Goal: Information Seeking & Learning: Learn about a topic

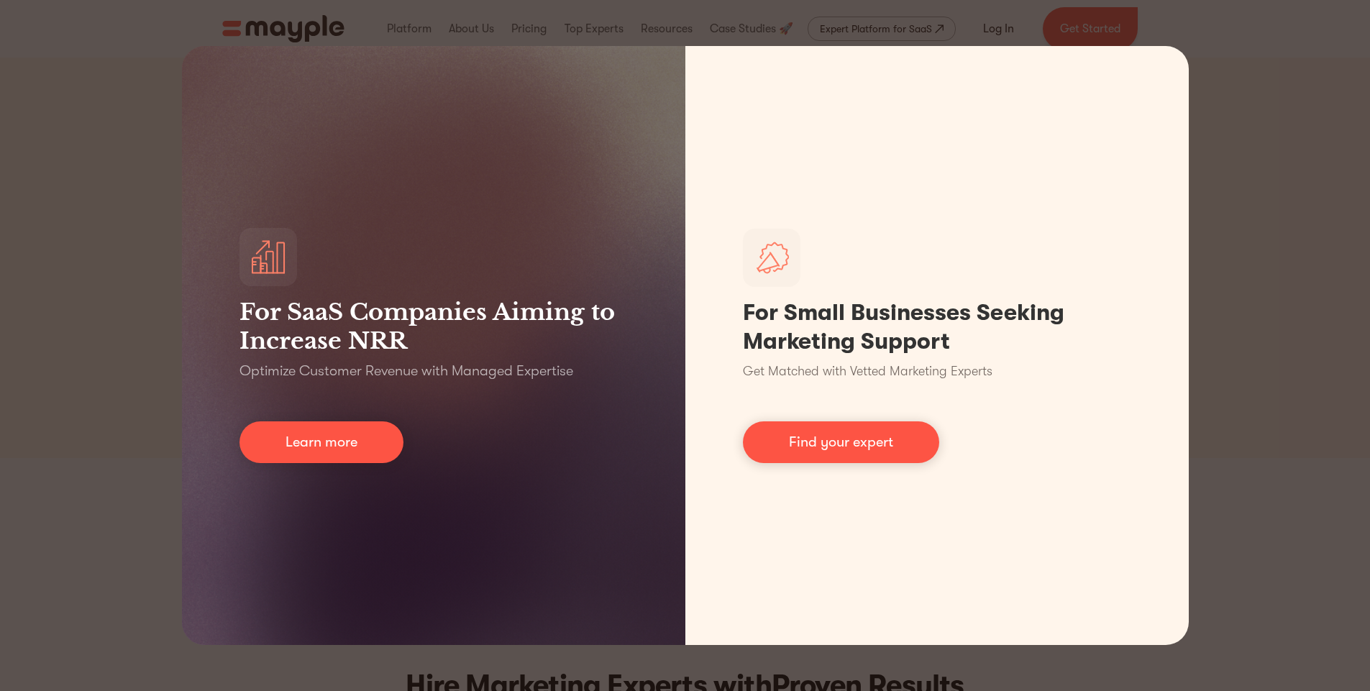
click at [1252, 311] on div "For SaaS Companies Aiming to Increase NRR Optimize Customer Revenue with Manage…" at bounding box center [685, 345] width 1370 height 691
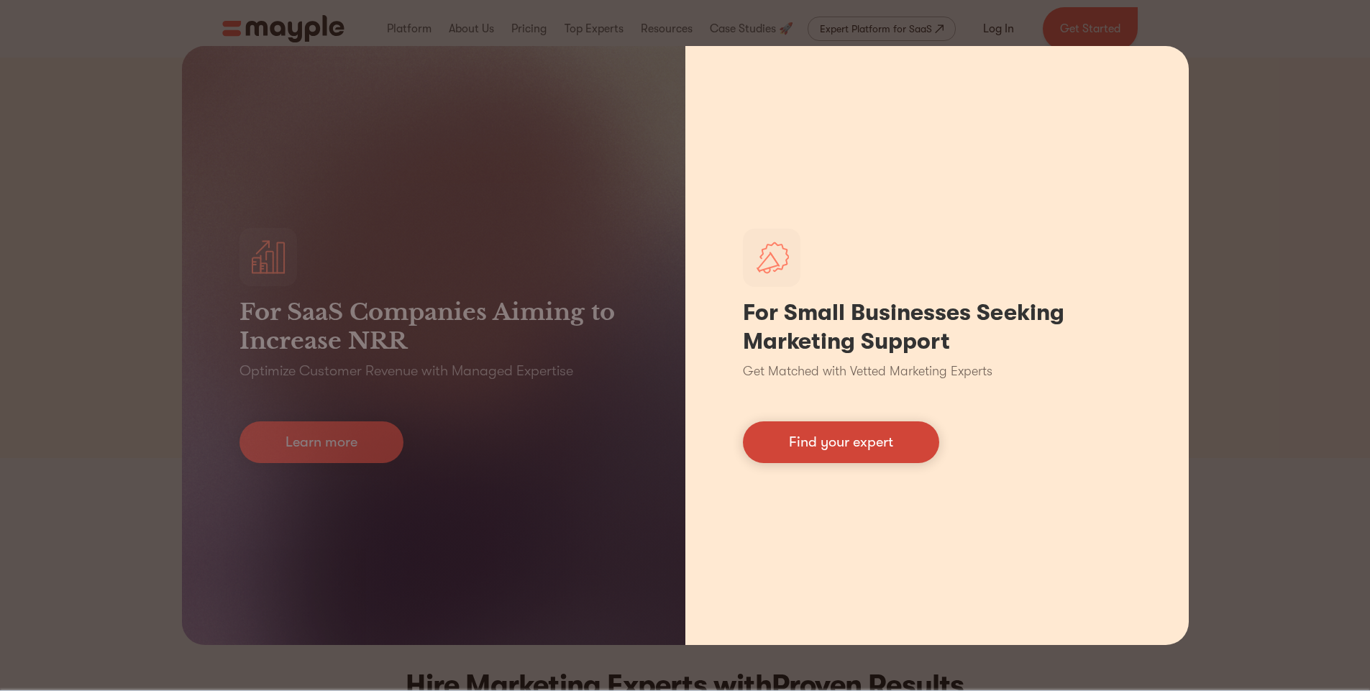
click at [873, 442] on link "Find your expert" at bounding box center [841, 443] width 196 height 42
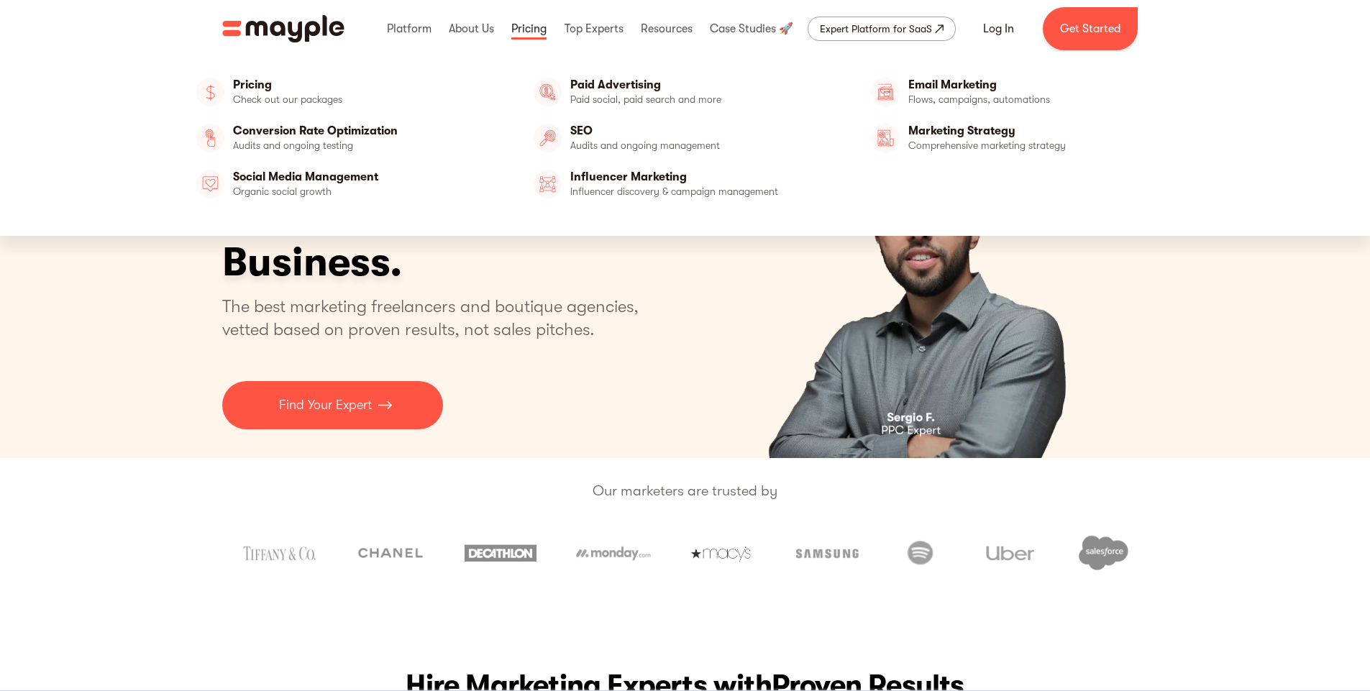
click at [526, 27] on link at bounding box center [529, 29] width 42 height 46
